Goal: Task Accomplishment & Management: Use online tool/utility

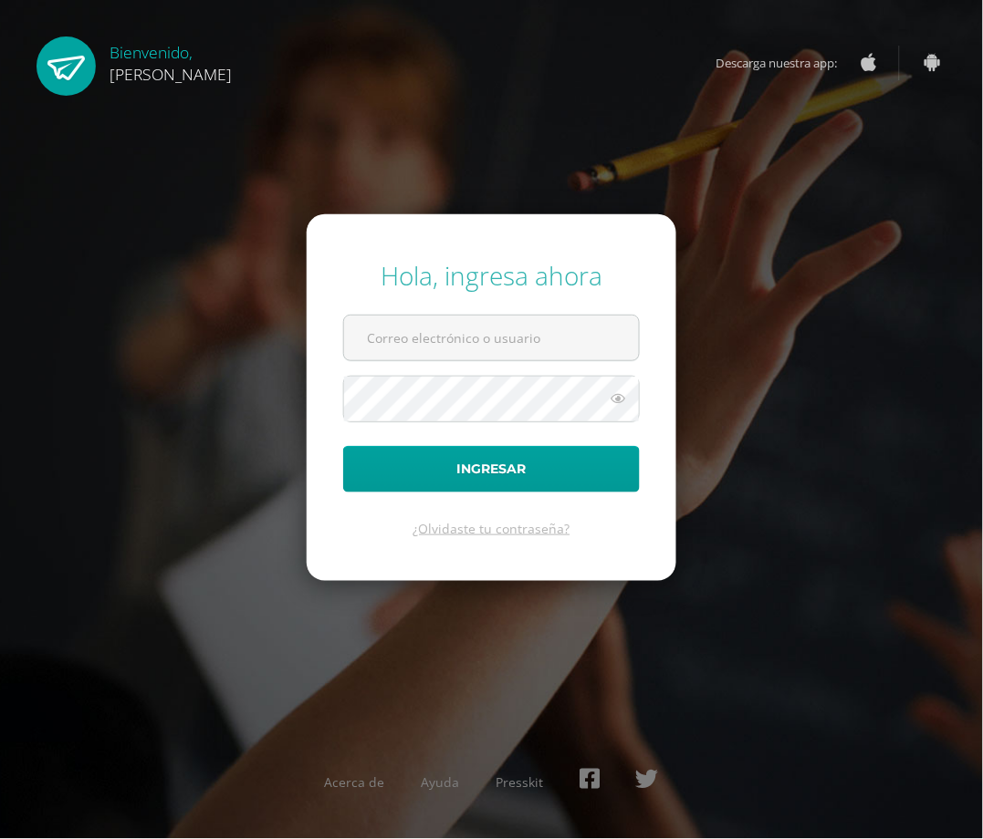
type input "[EMAIL_ADDRESS][DOMAIN_NAME]"
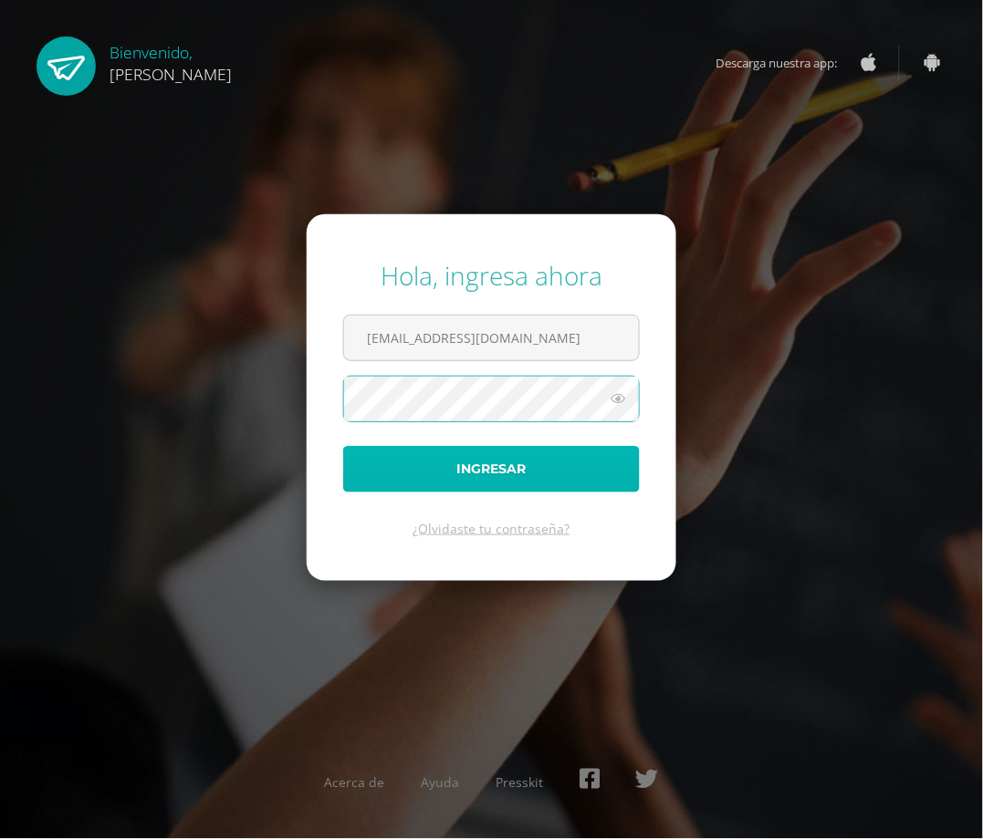
click at [564, 479] on button "Ingresar" at bounding box center [491, 469] width 297 height 47
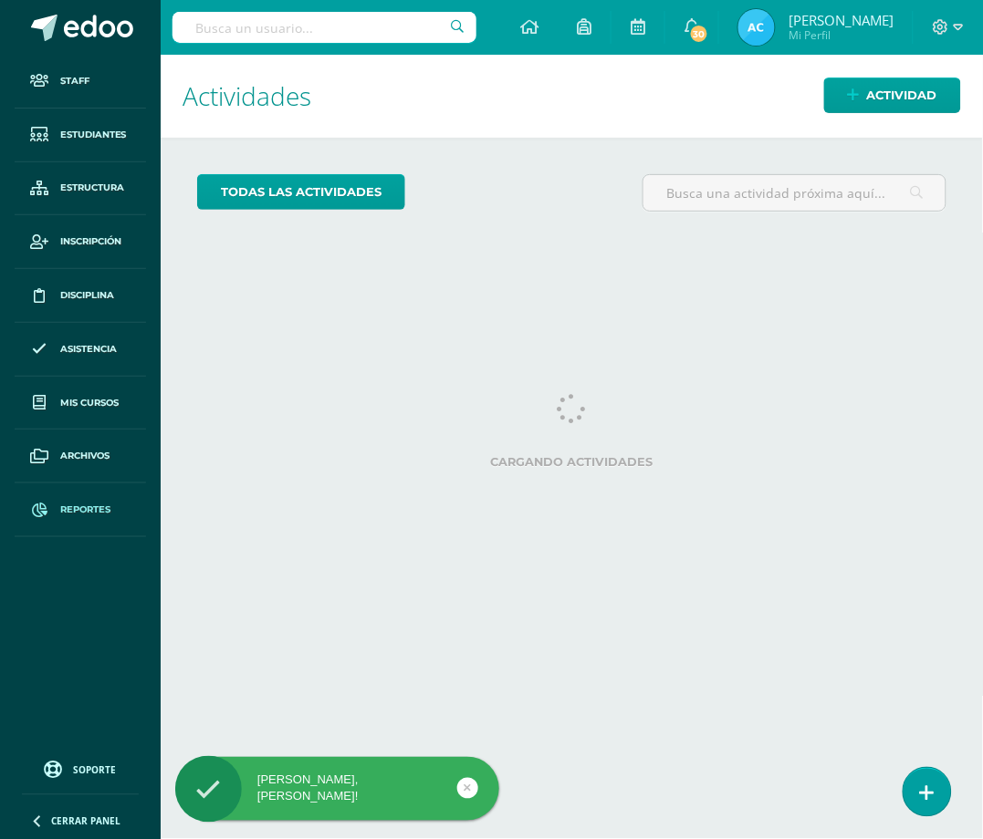
click at [37, 503] on span at bounding box center [39, 510] width 33 height 33
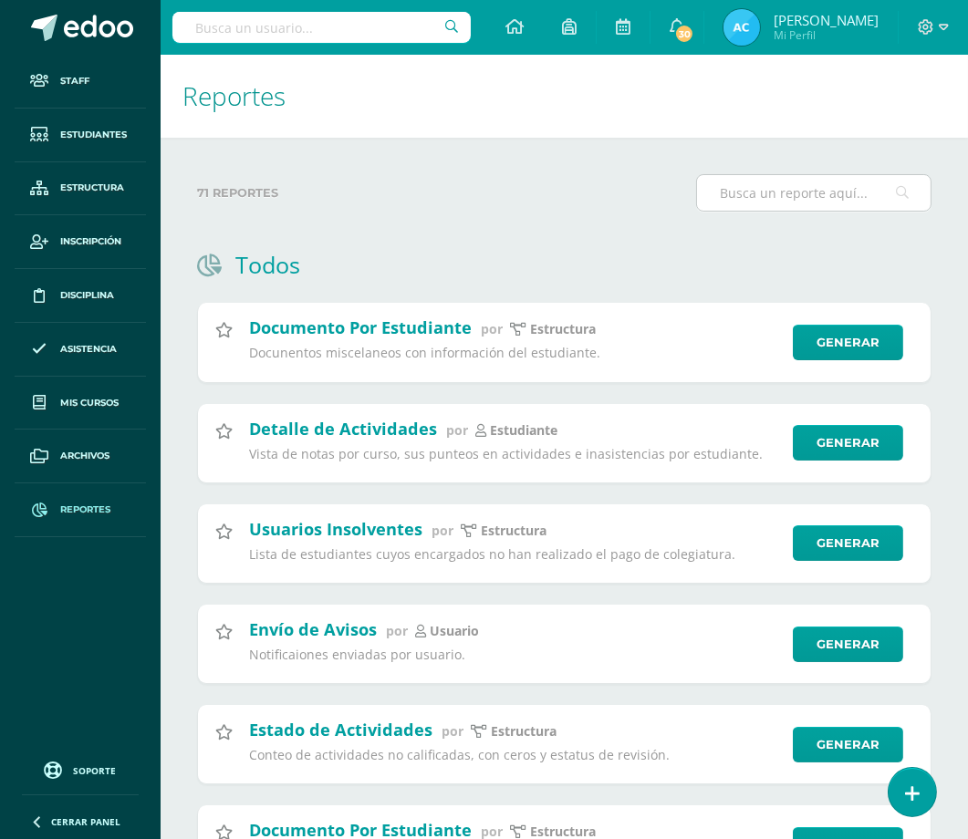
click at [752, 193] on input "text" at bounding box center [814, 193] width 234 height 36
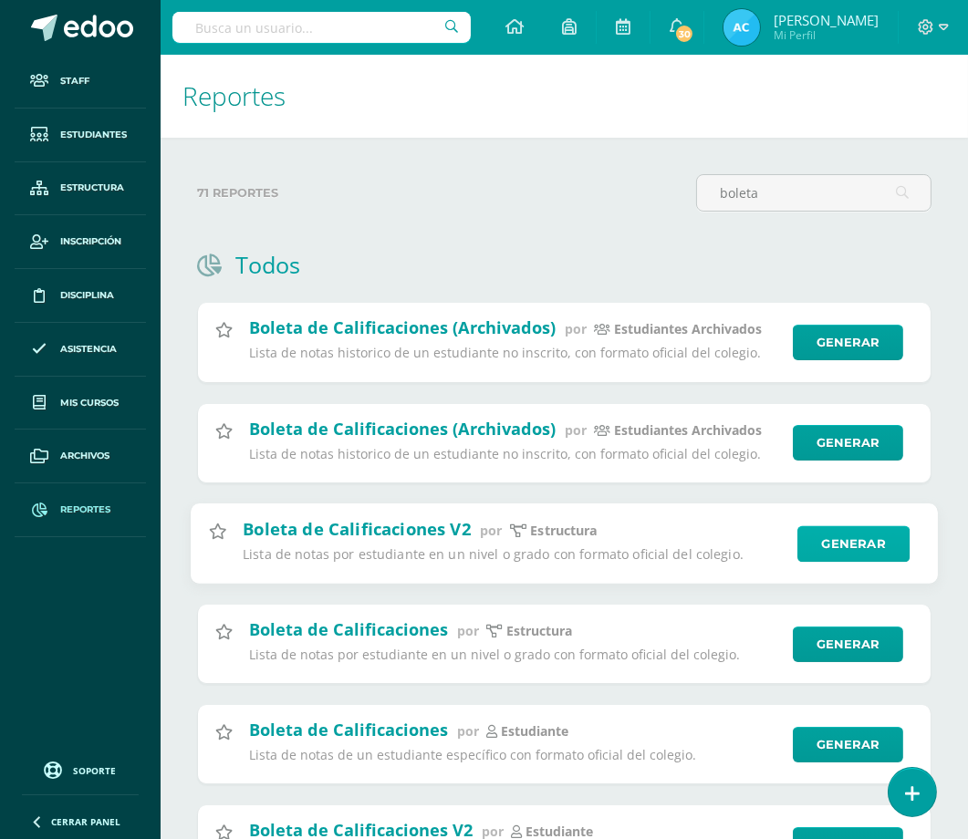
type input "boleta"
click at [849, 540] on link "Generar" at bounding box center [853, 544] width 112 height 36
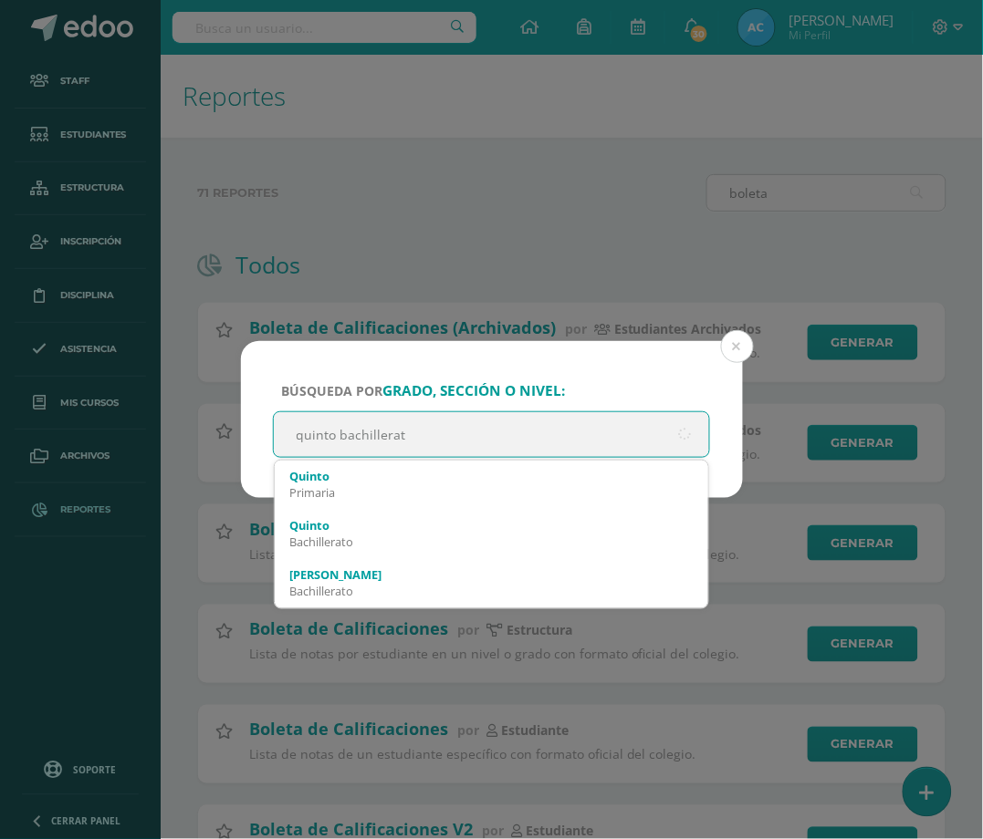
type input "quinto bachillerato"
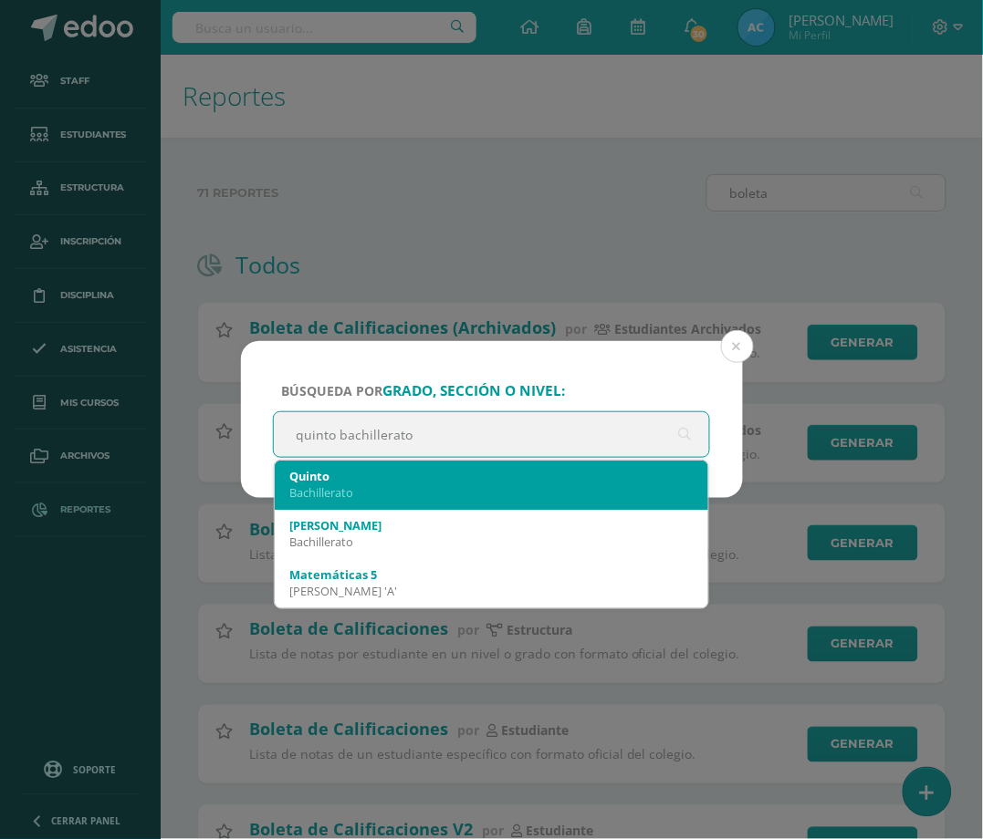
click at [396, 469] on div "Quinto" at bounding box center [491, 476] width 405 height 16
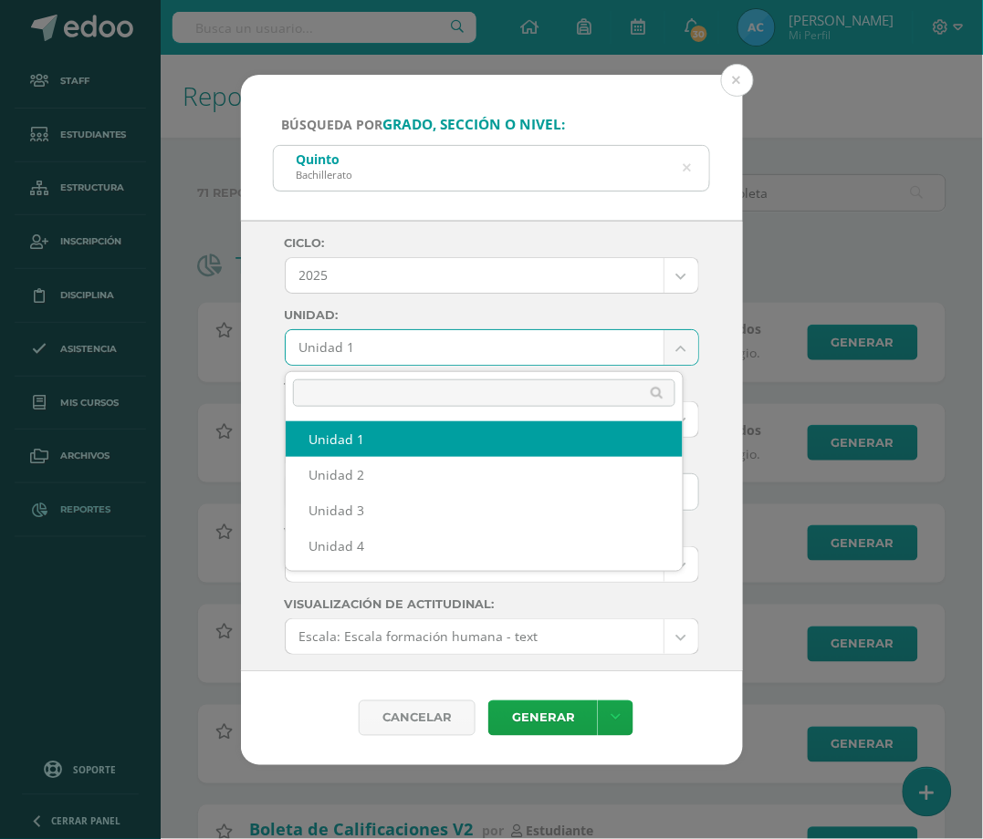
click at [379, 353] on body "Búsqueda por grado, sección o nivel: [PERSON_NAME] quinto bachillerato Ciclo: 2…" at bounding box center [491, 471] width 983 height 943
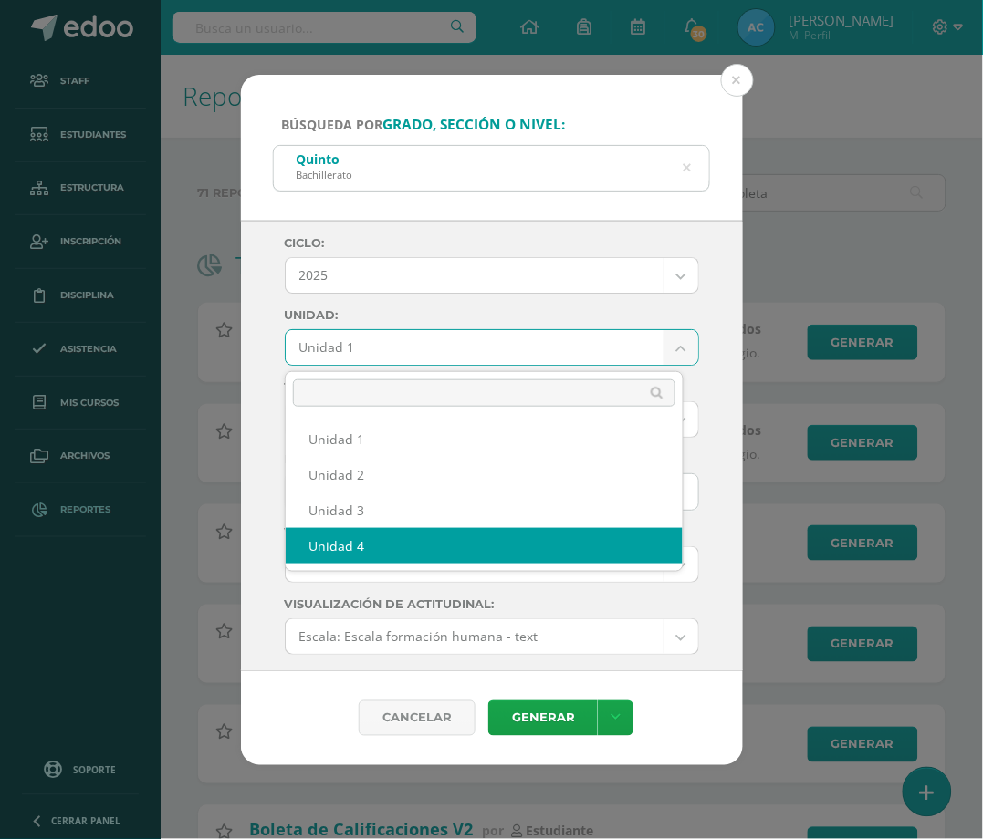
select select "Unidad 4"
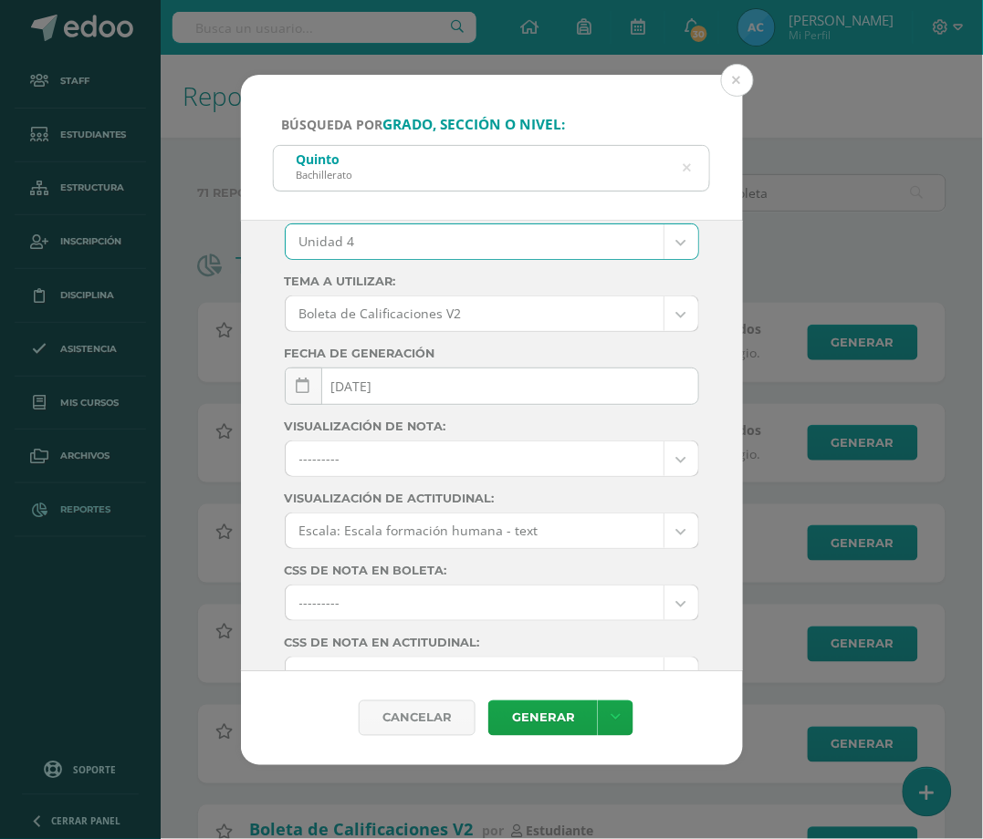
scroll to position [197, 0]
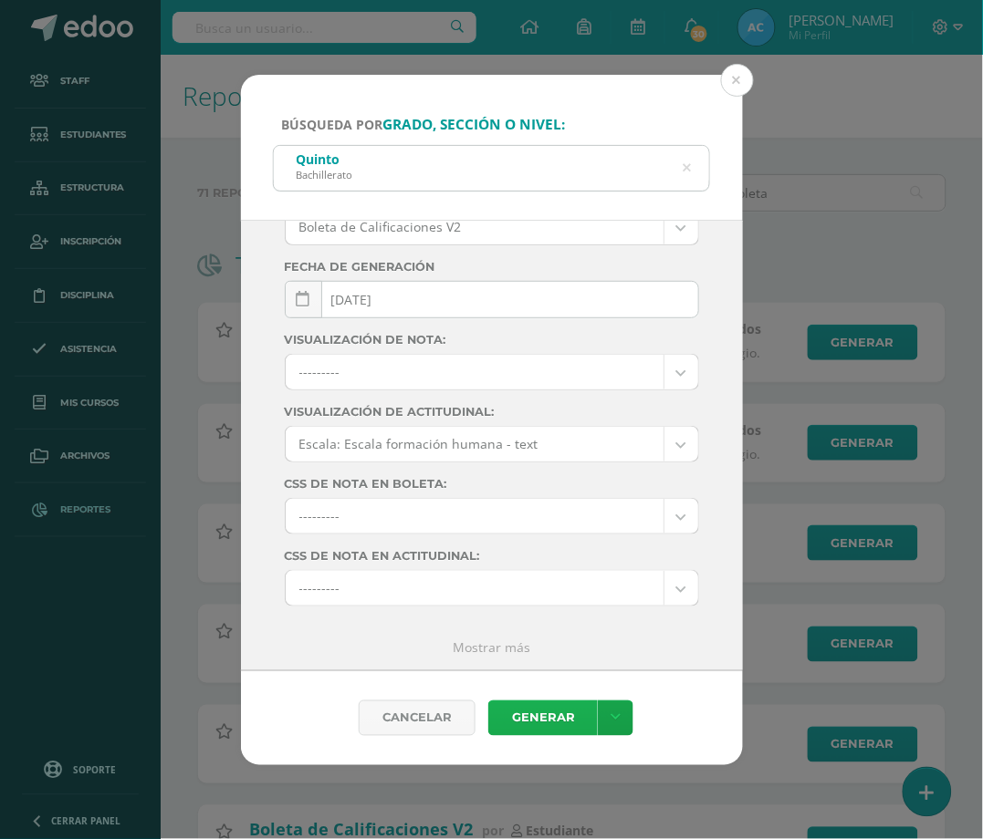
click at [545, 721] on link "Generar" at bounding box center [542, 719] width 109 height 36
